Goal: Task Accomplishment & Management: Complete application form

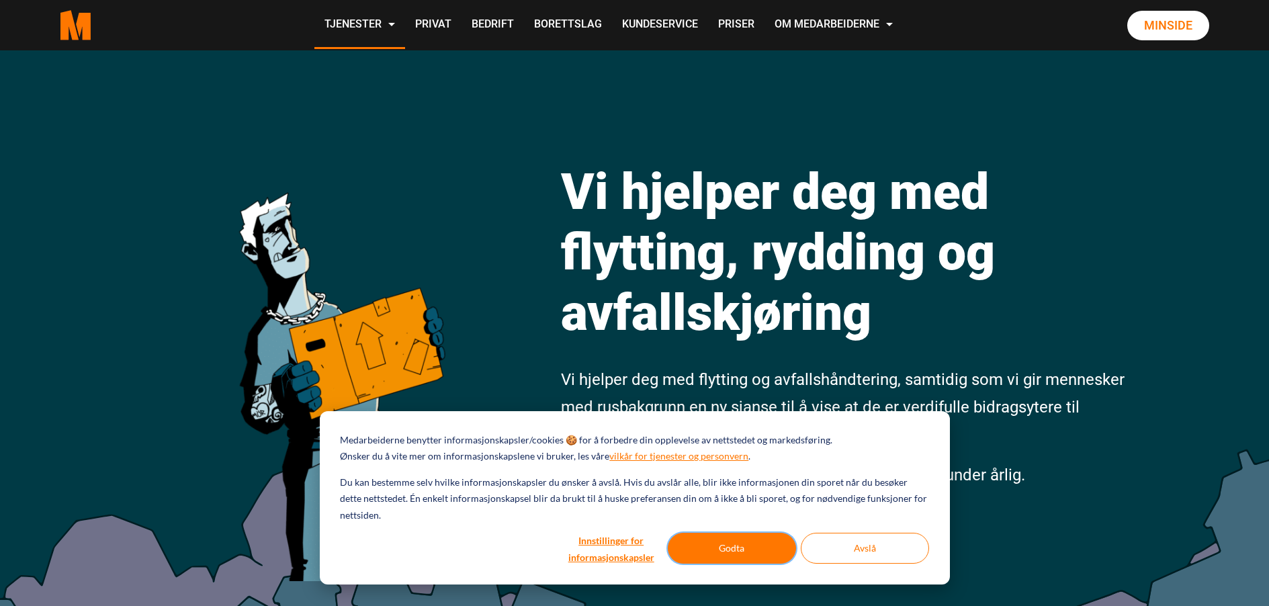
click at [709, 549] on button "Godta" at bounding box center [732, 548] width 128 height 31
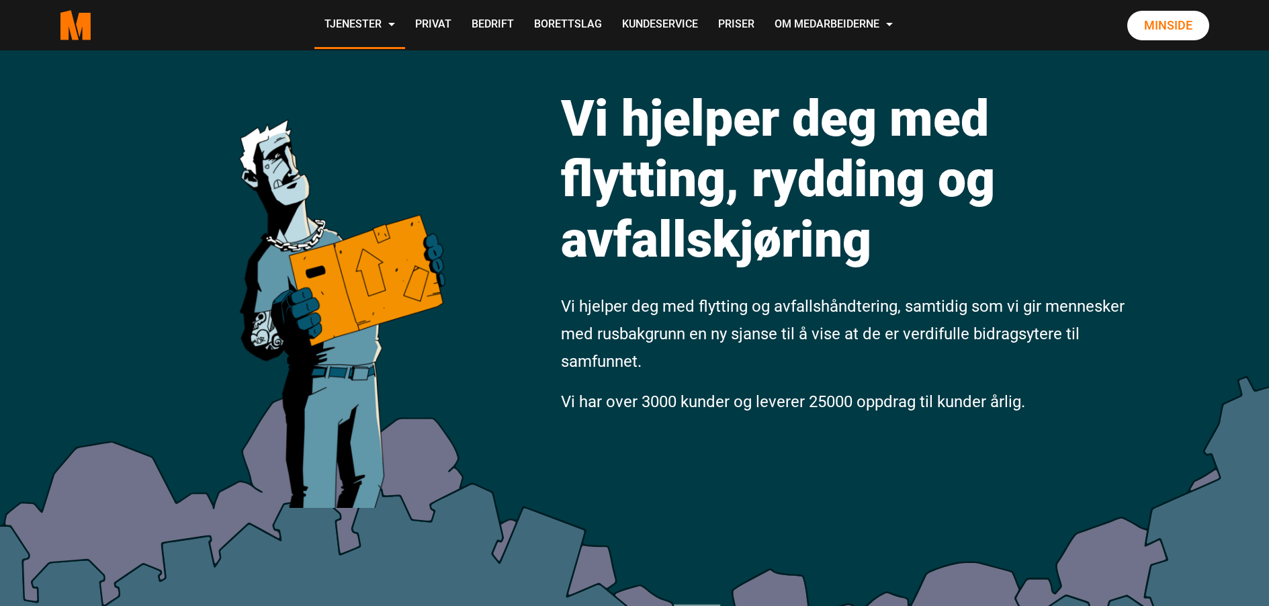
scroll to position [67, 0]
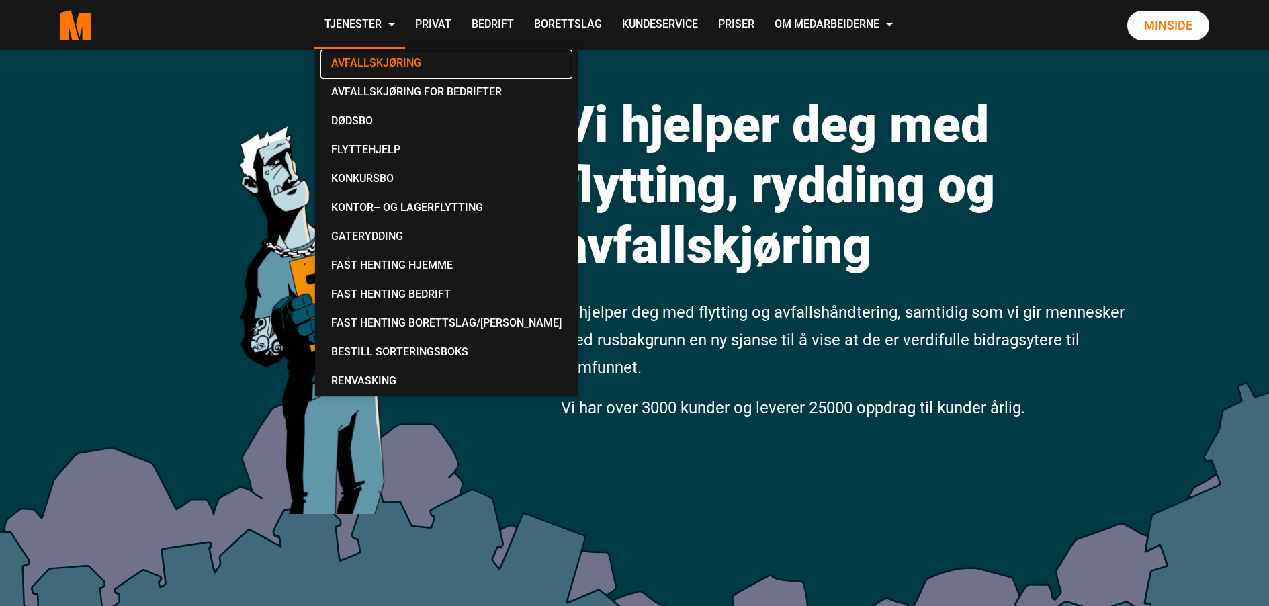
click at [388, 63] on link "Avfallskjøring" at bounding box center [446, 64] width 252 height 29
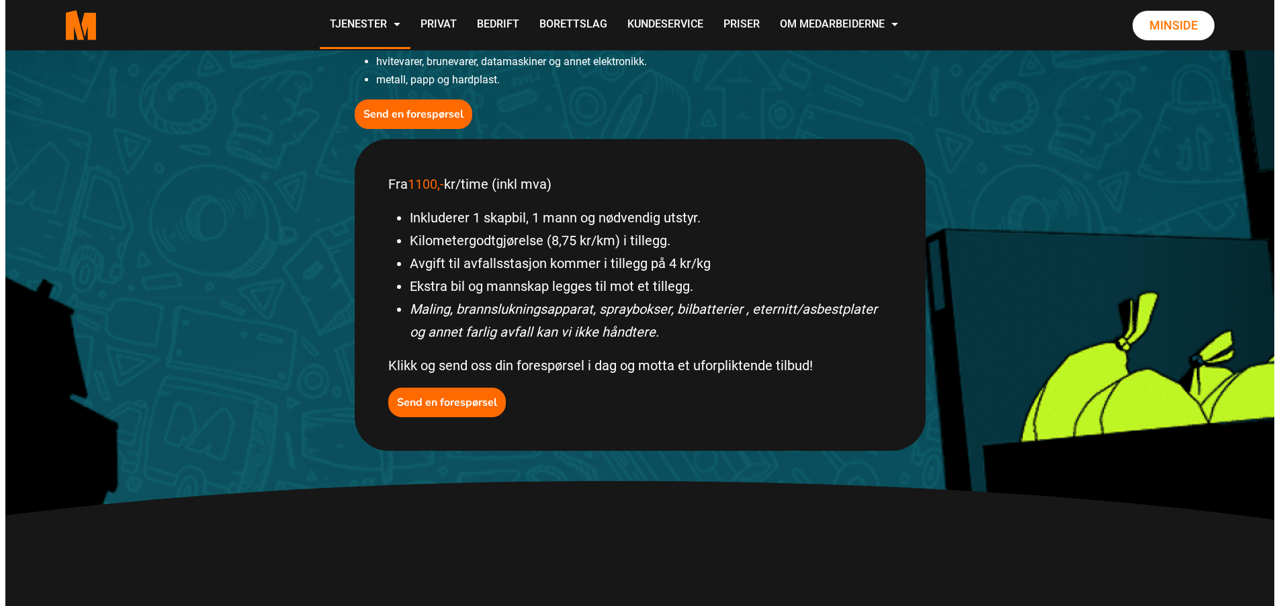
scroll to position [605, 0]
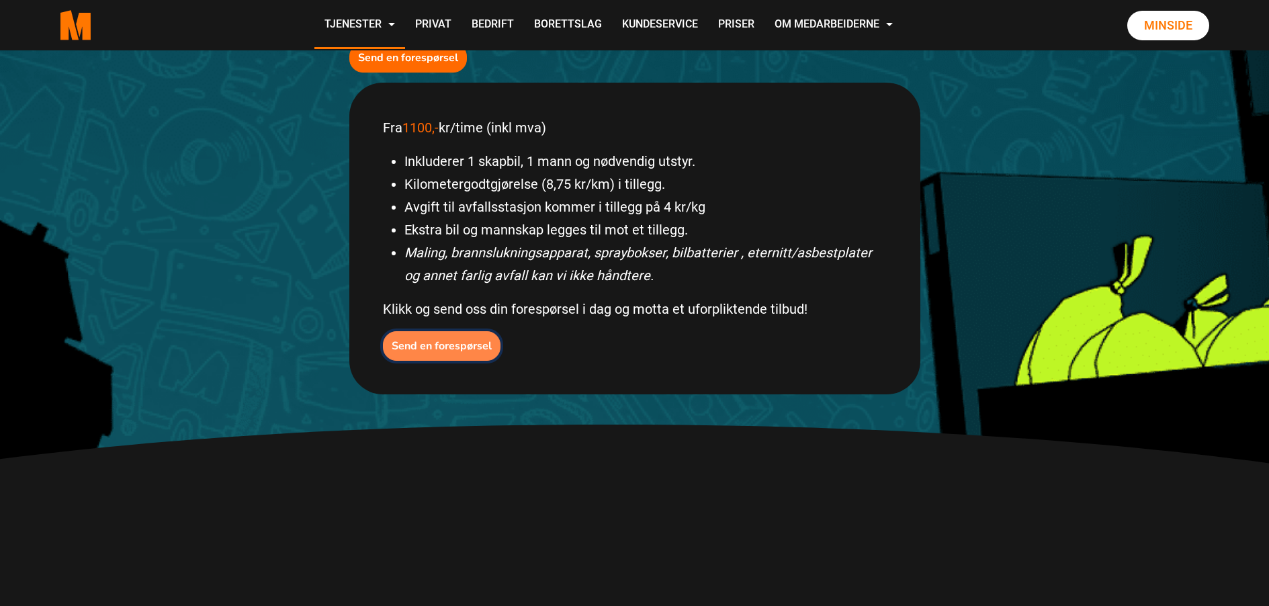
click at [460, 343] on b "Send en forespørsel" at bounding box center [442, 346] width 100 height 15
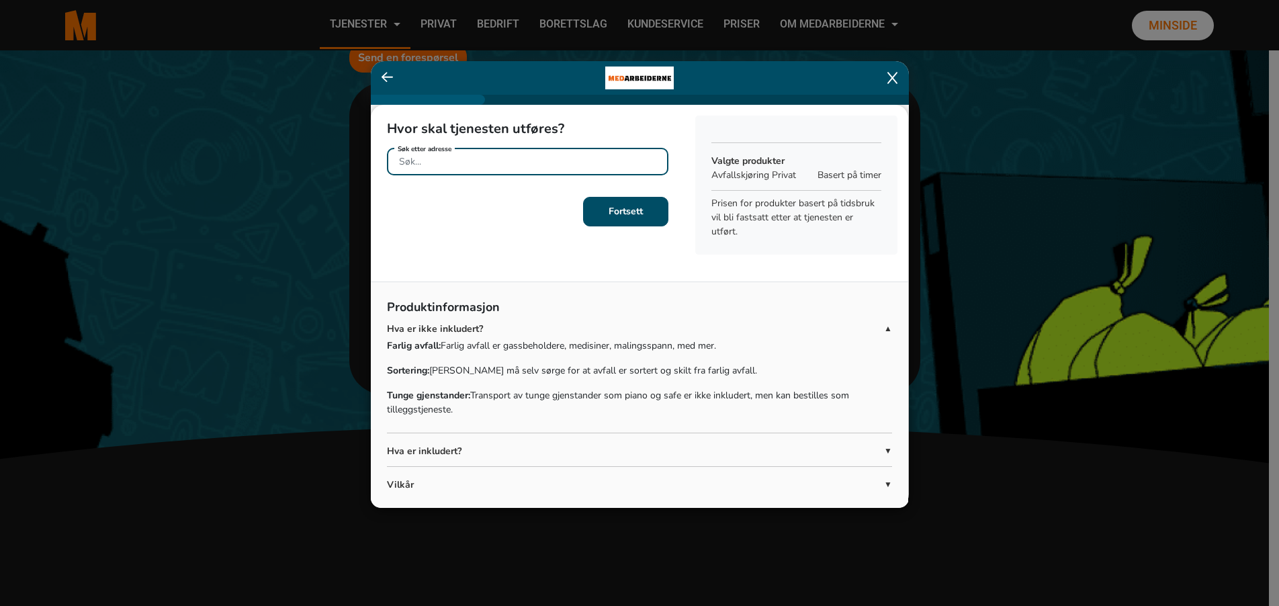
click at [491, 163] on input "Søk etter adresse" at bounding box center [527, 162] width 281 height 28
click at [500, 191] on ngb-highlight "[STREET_ADDRESS]" at bounding box center [449, 193] width 102 height 15
type input "[STREET_ADDRESS]"
click at [609, 212] on b "Fortsett" at bounding box center [626, 211] width 34 height 13
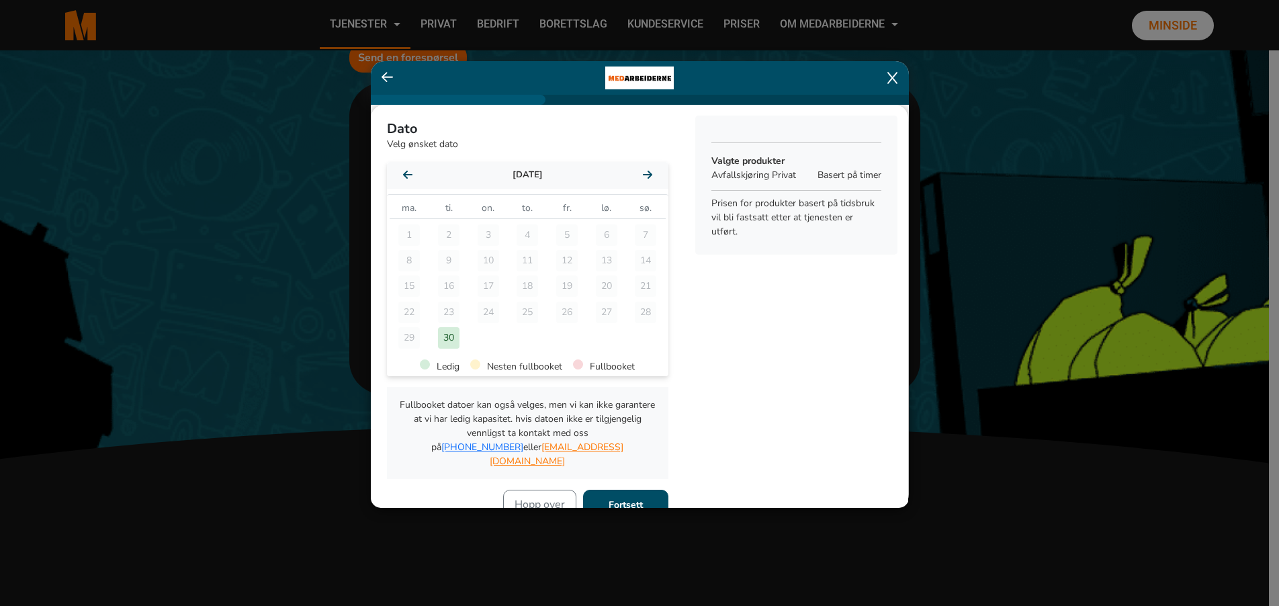
click at [643, 173] on icon at bounding box center [647, 174] width 9 height 11
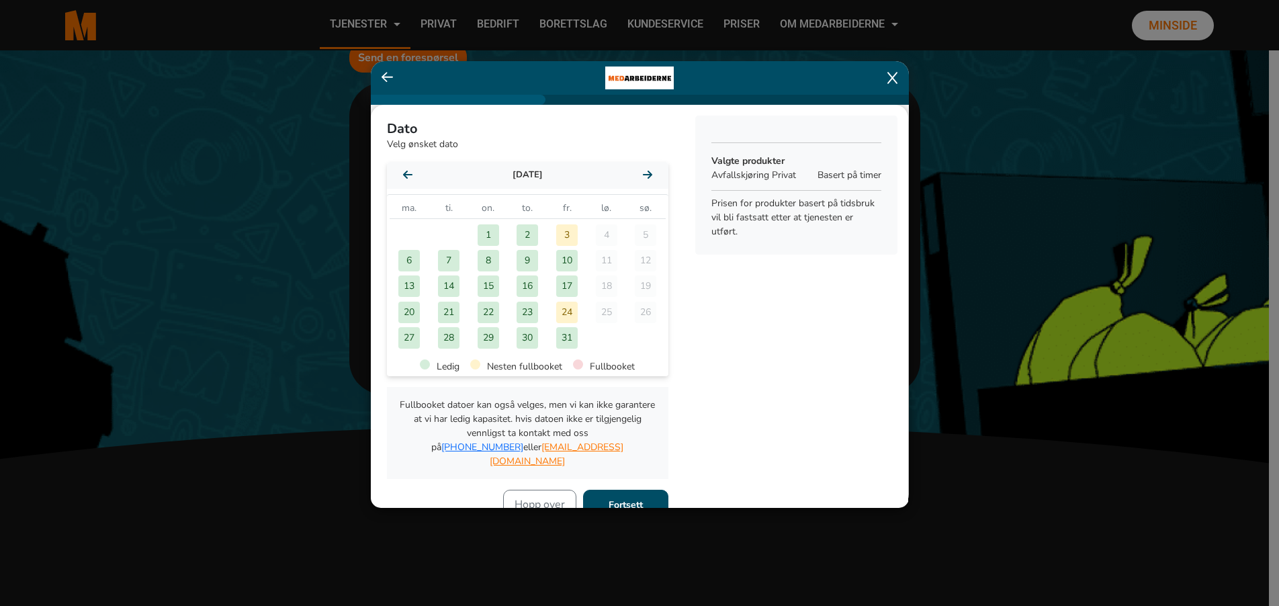
click at [522, 231] on div "2" at bounding box center [527, 234] width 21 height 21
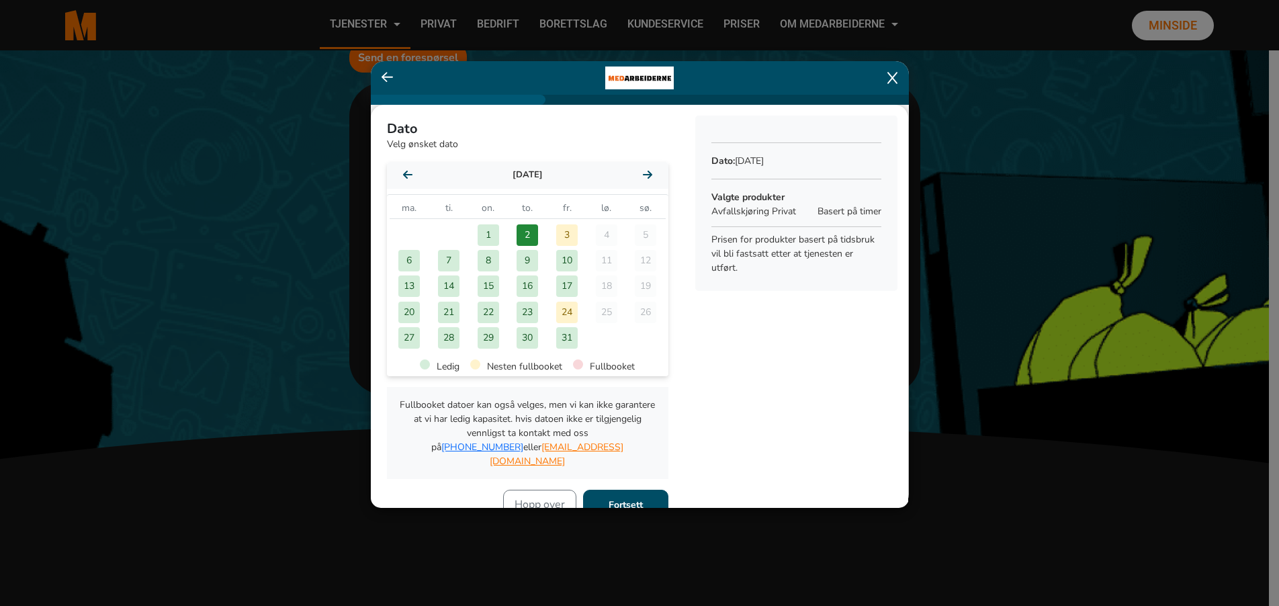
click at [622, 498] on b "Fortsett" at bounding box center [626, 504] width 34 height 13
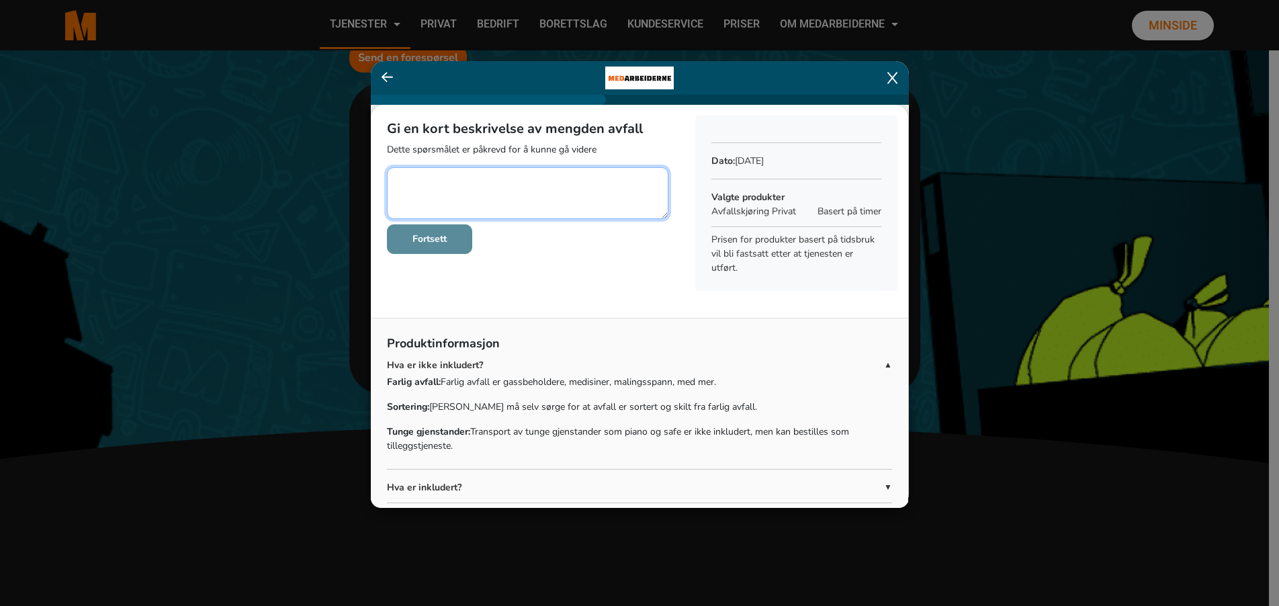
click at [407, 179] on textarea at bounding box center [527, 193] width 281 height 52
click at [415, 178] on textarea at bounding box center [527, 193] width 281 height 52
type textarea "1 stk. hjørnesofa"
click at [884, 482] on span "▼" at bounding box center [888, 487] width 8 height 12
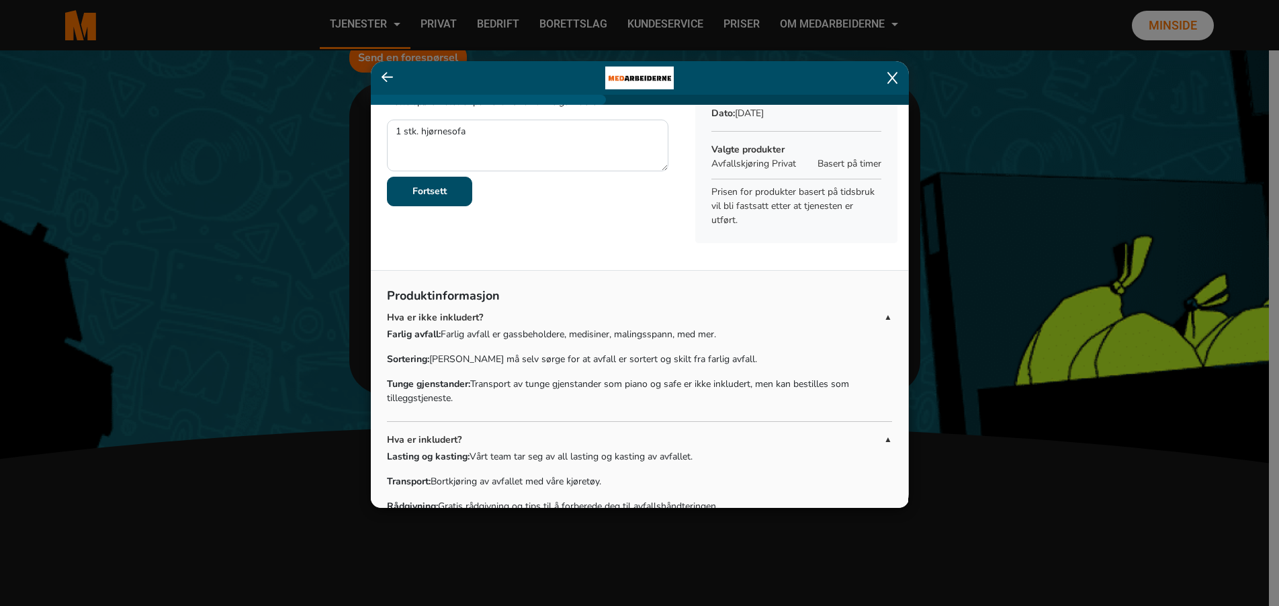
scroll to position [130, 0]
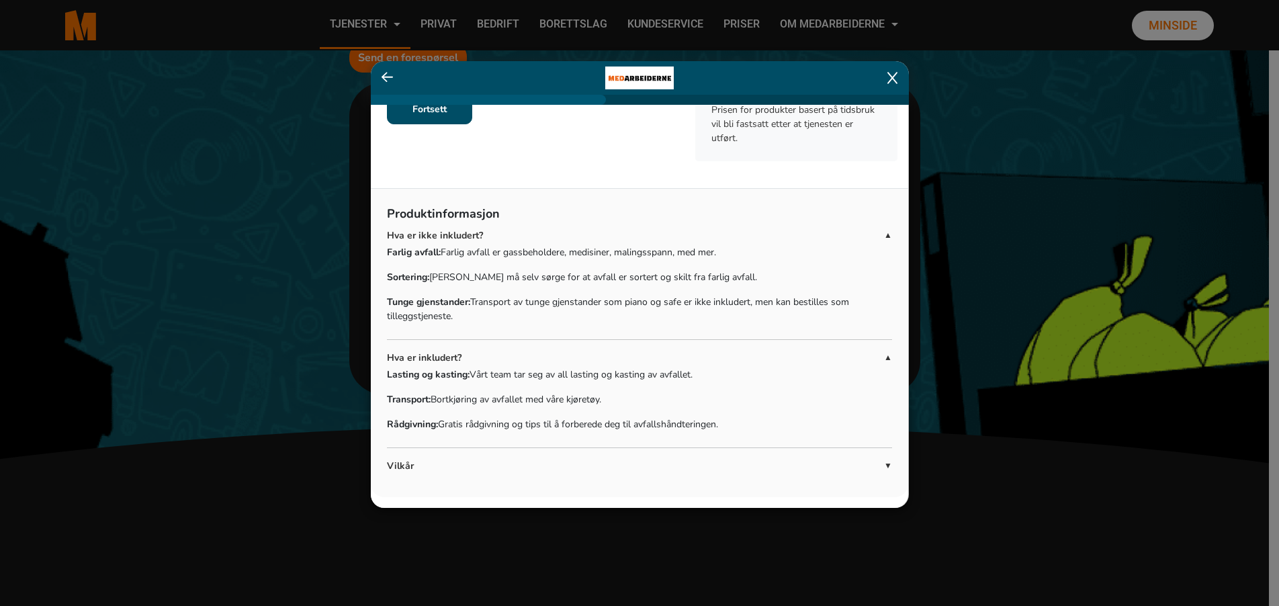
click at [884, 464] on span "▼" at bounding box center [888, 465] width 8 height 12
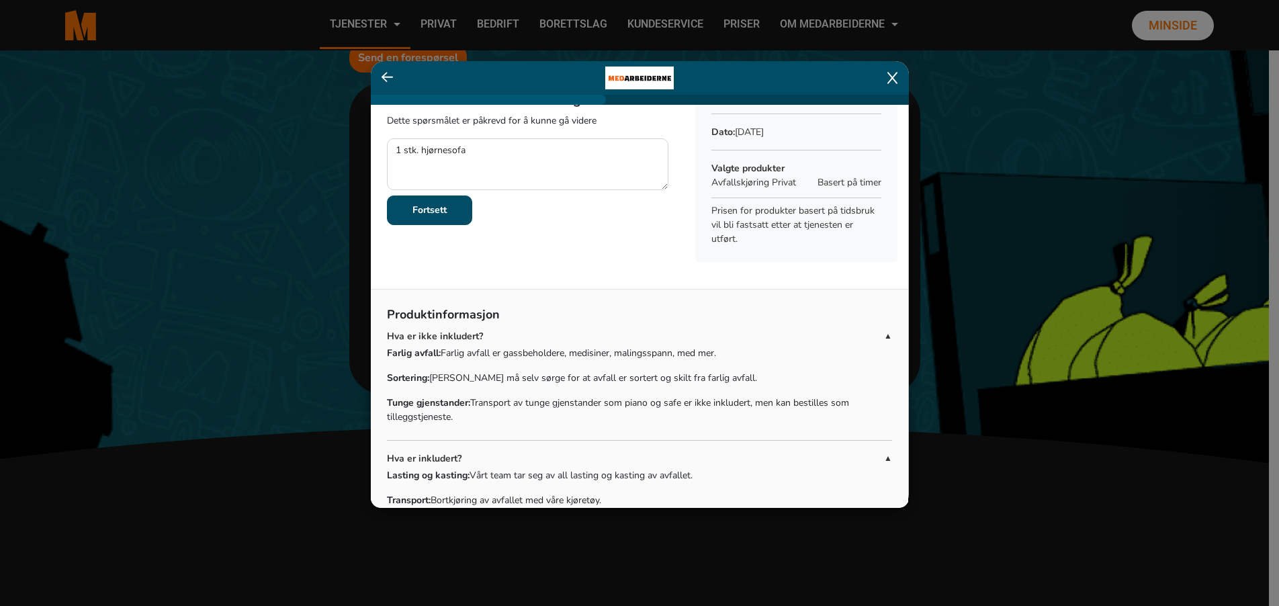
scroll to position [0, 0]
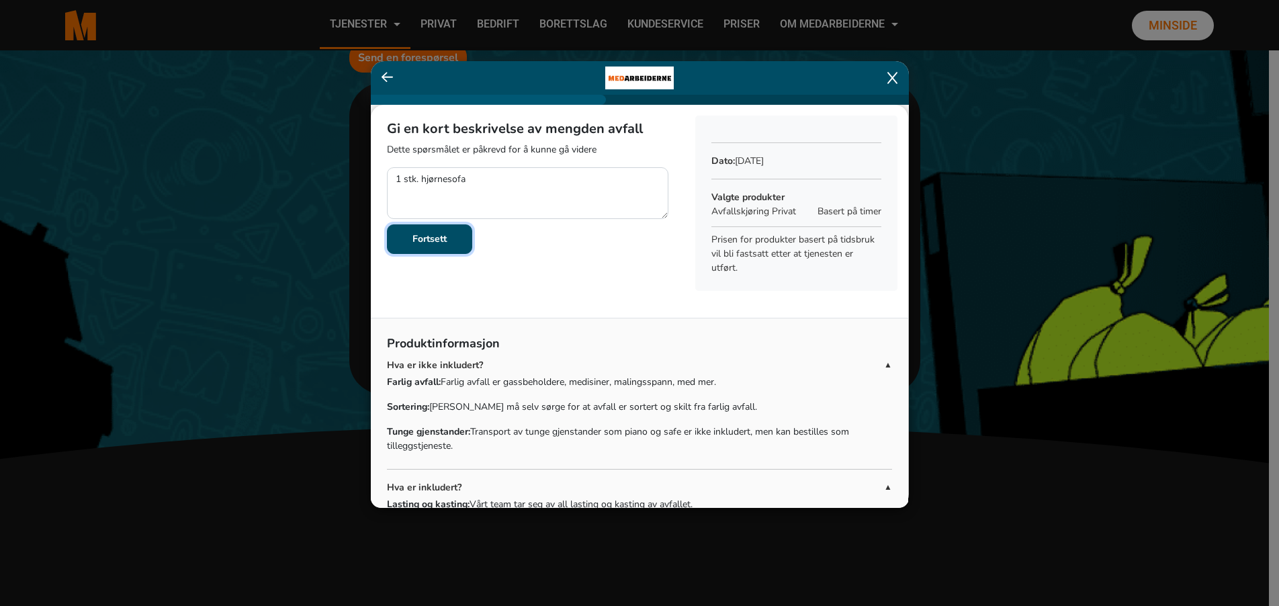
click at [444, 239] on b "Fortsett" at bounding box center [429, 238] width 34 height 13
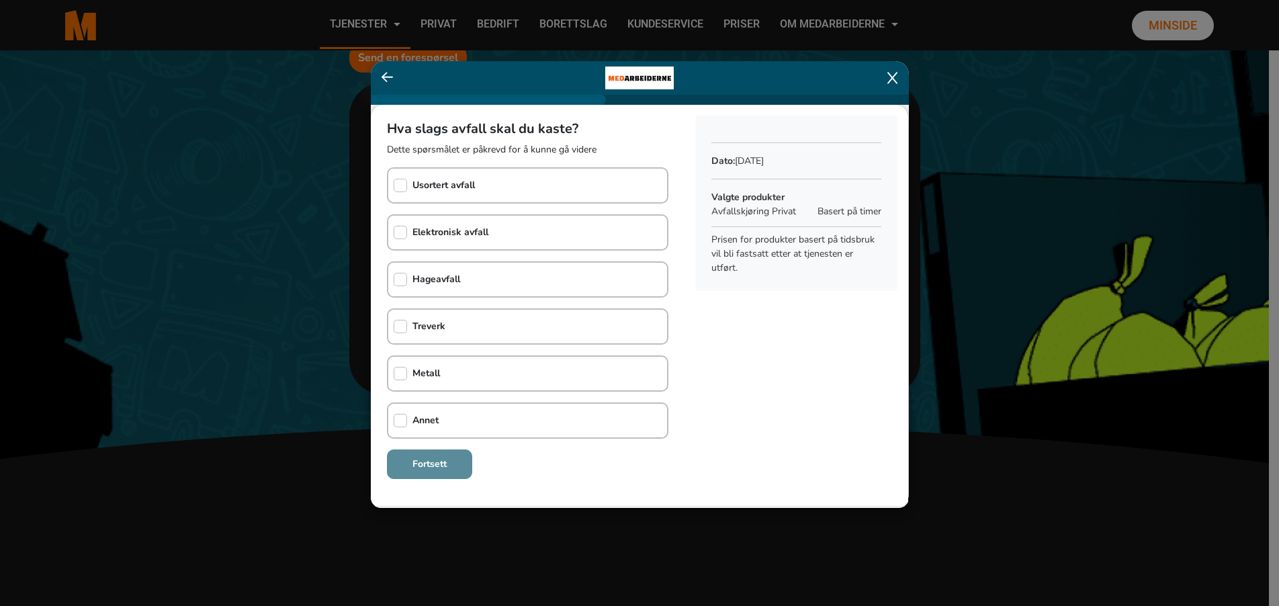
click at [890, 77] on icon at bounding box center [892, 77] width 10 height 13
